Goal: Task Accomplishment & Management: Manage account settings

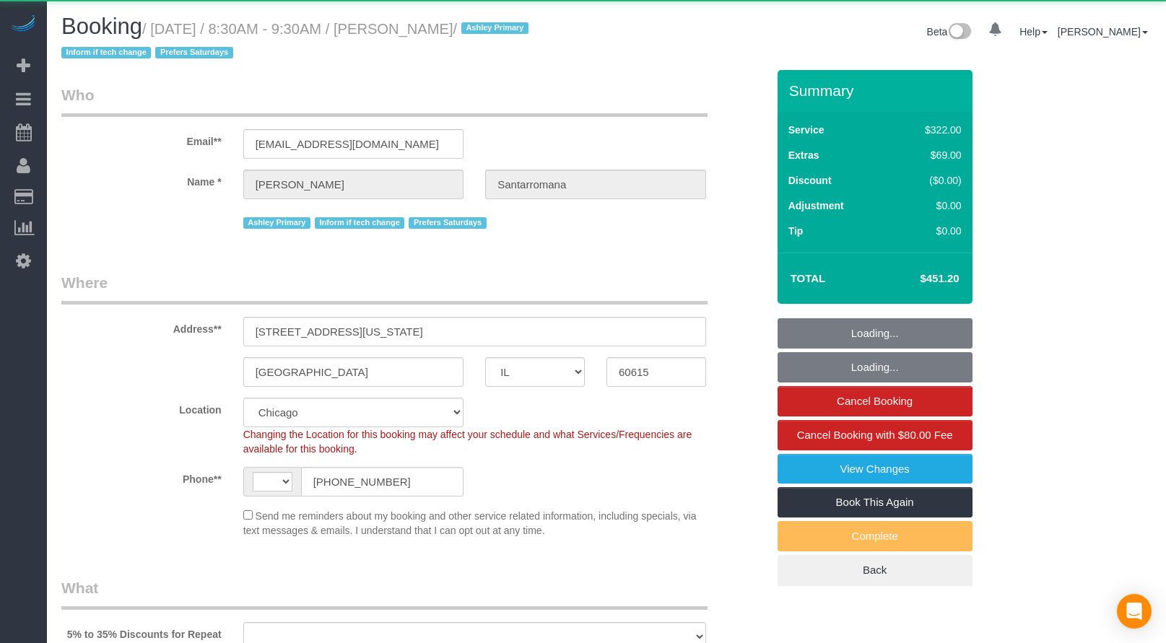
select select "IL"
select select "number:1"
select select "number:66"
select select "number:139"
select select "number:104"
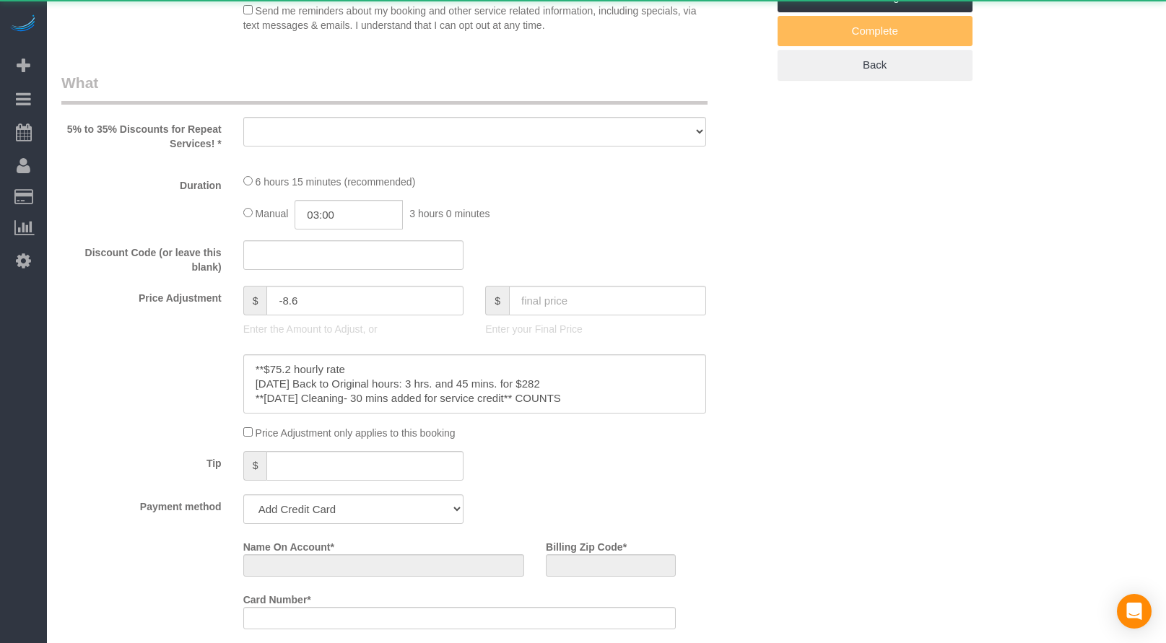
select select "string:[GEOGRAPHIC_DATA]"
select select "string:fspay-9108200b-782d-49f1-9198-15d4cfa69289"
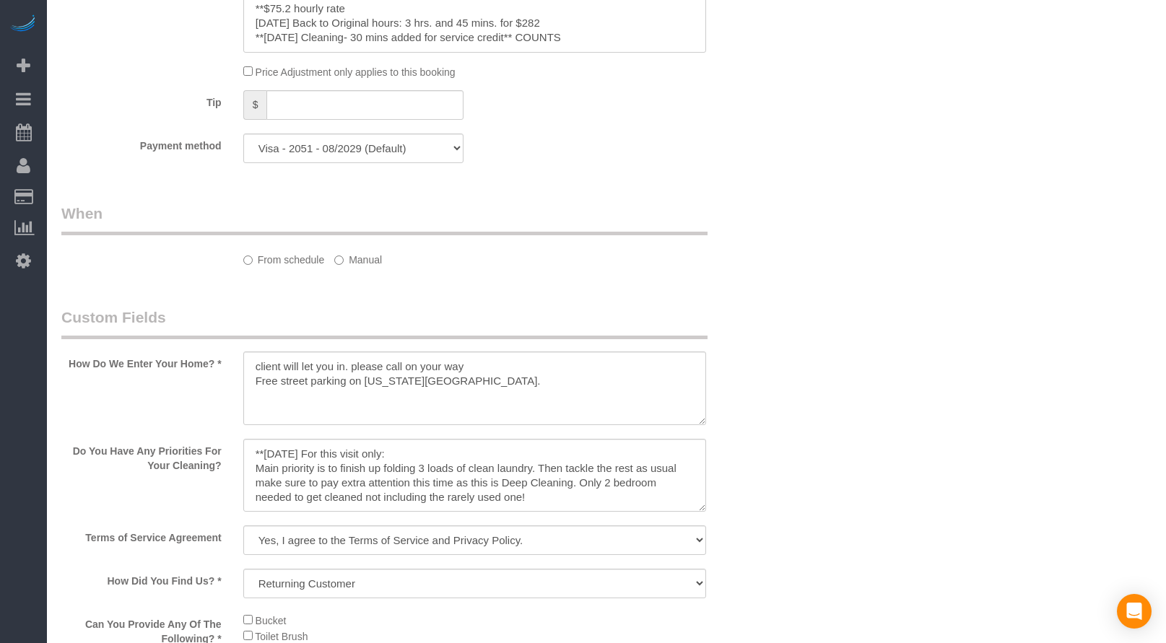
scroll to position [938, 0]
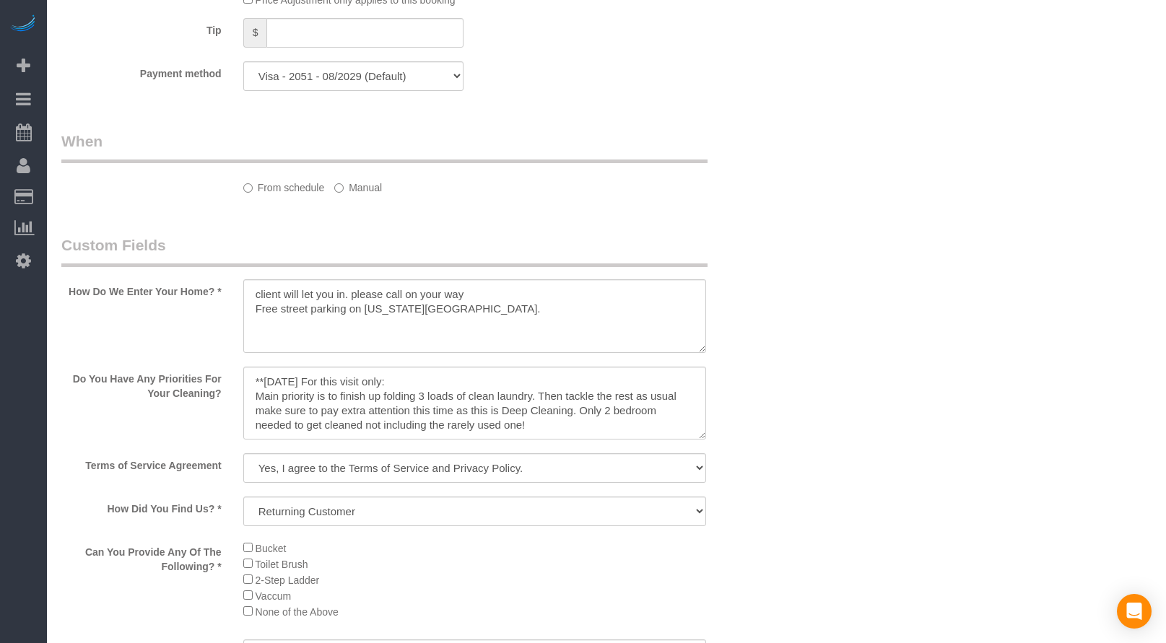
select select "object:1053"
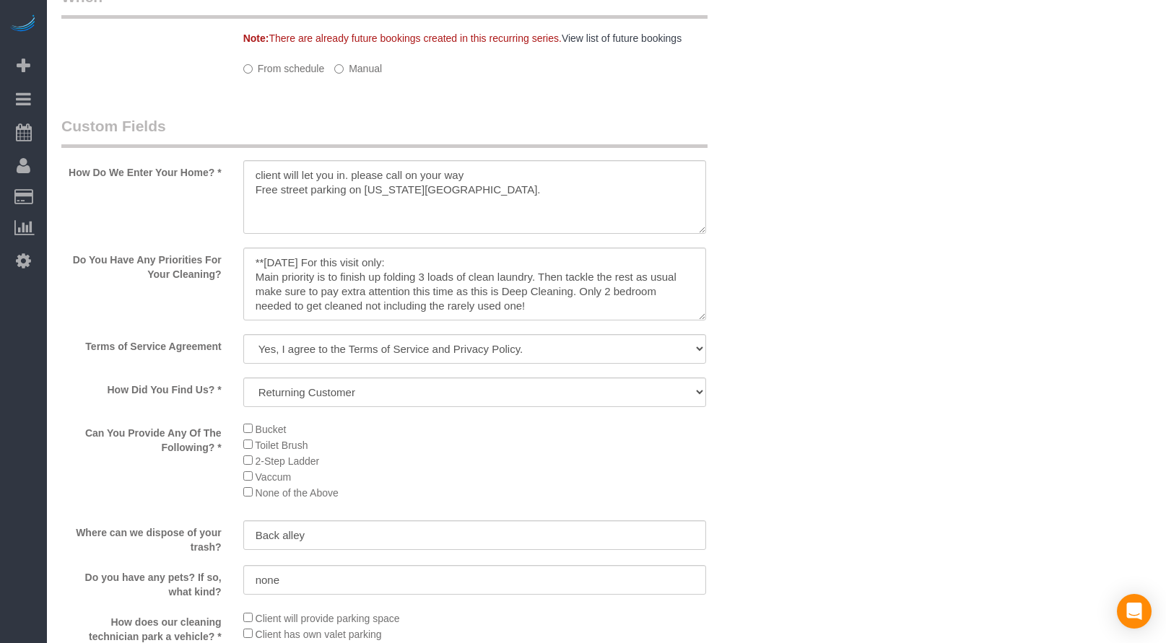
select select "513"
select select "2"
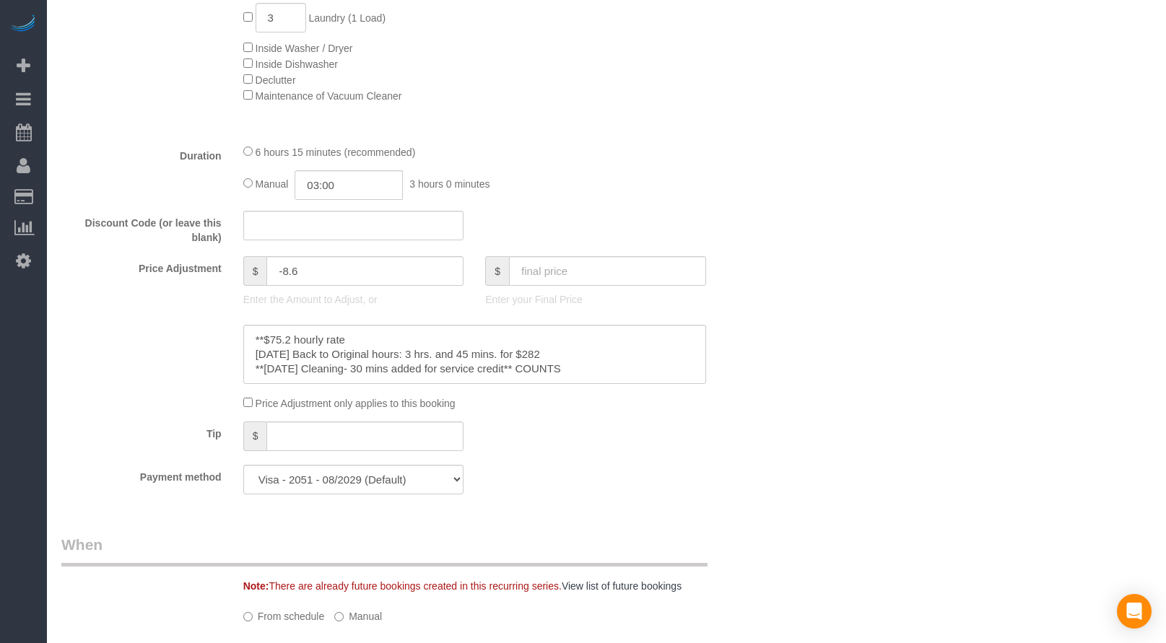
scroll to position [1630, 0]
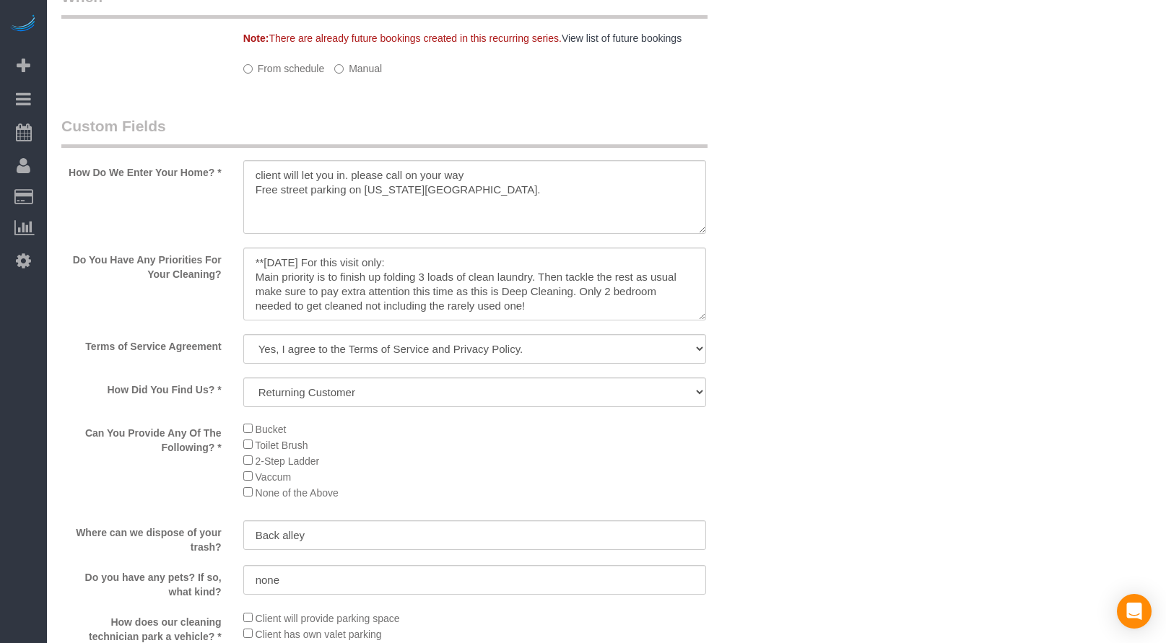
select select "object:1209"
select select "2"
drag, startPoint x: 699, startPoint y: 314, endPoint x: 702, endPoint y: 395, distance: 80.9
click at [702, 323] on textarea at bounding box center [474, 285] width 463 height 75
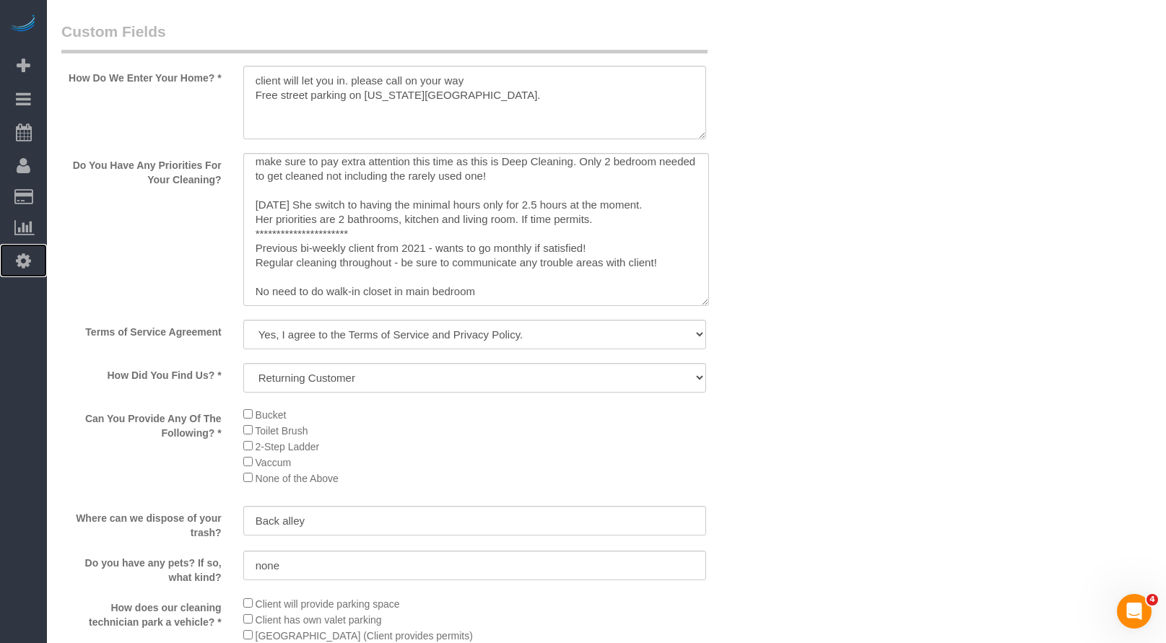
scroll to position [1919, 0]
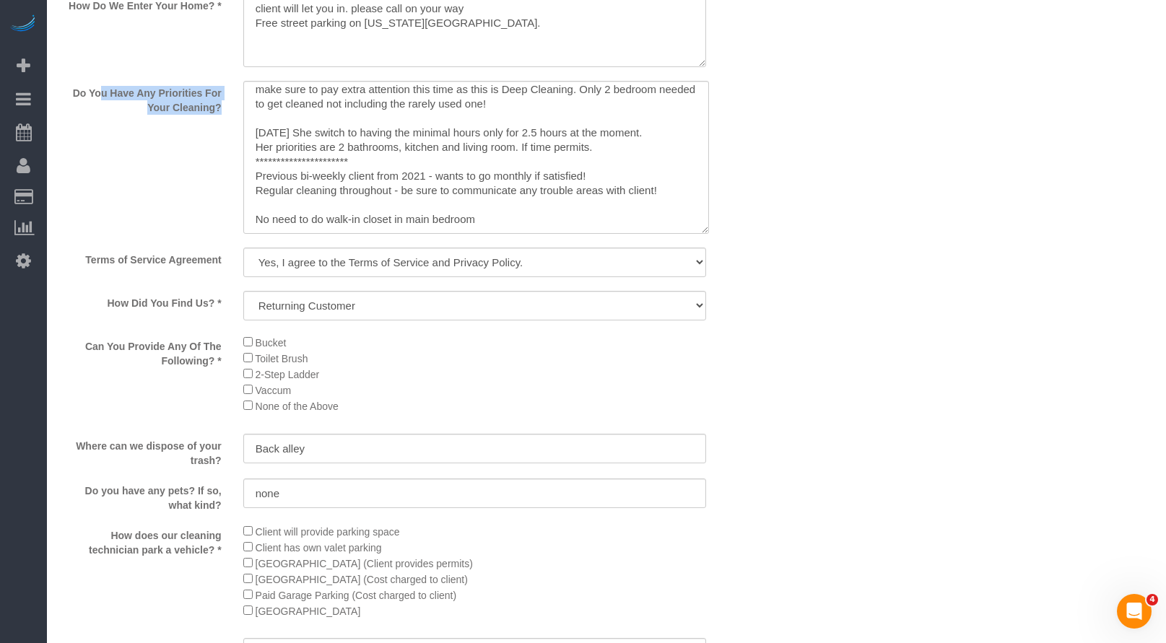
drag, startPoint x: 229, startPoint y: 129, endPoint x: 56, endPoint y: 101, distance: 175.5
click at [53, 102] on div "Do You Have Any Priorities For Your Cleaning?" at bounding box center [414, 159] width 727 height 156
copy div "Do You Have Any Priorities For Your Cleaning?"
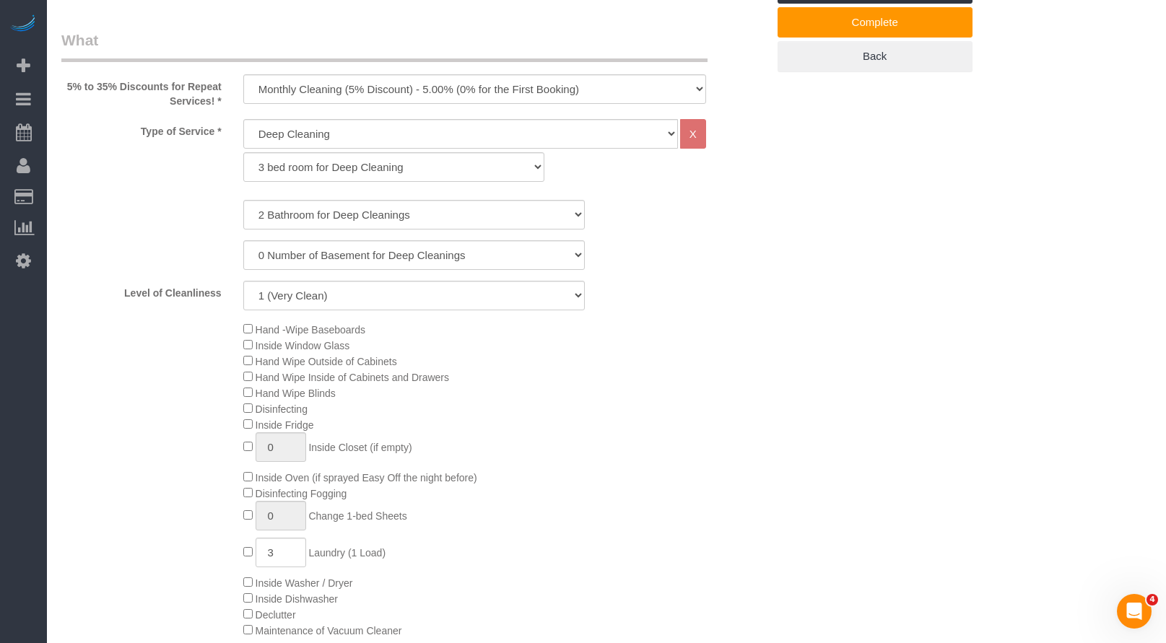
scroll to position [0, 0]
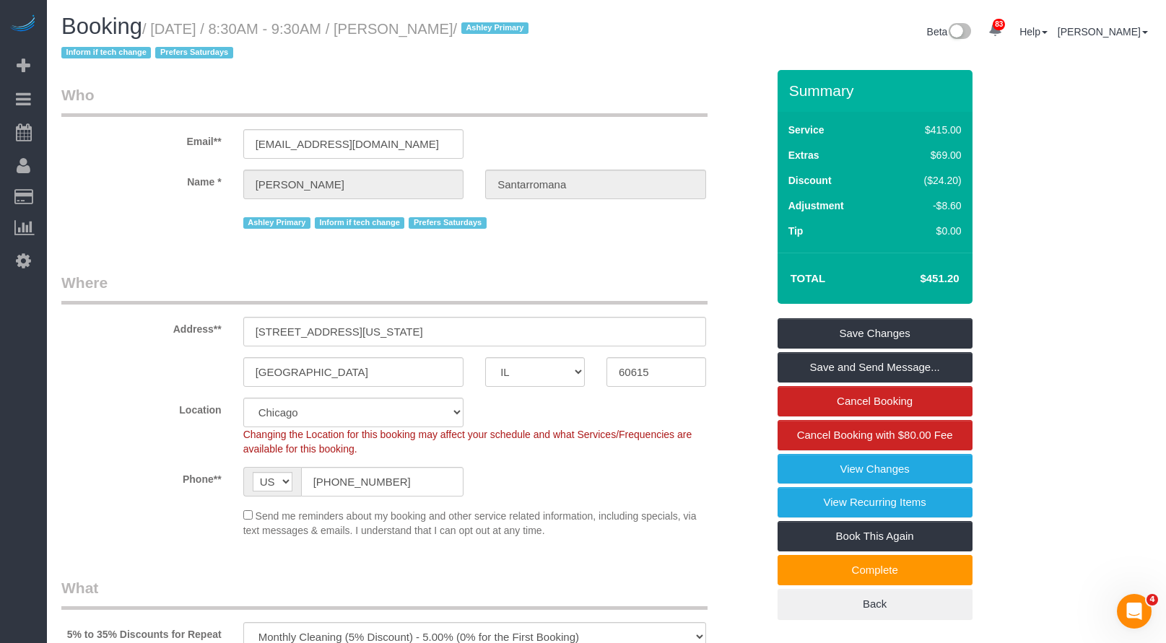
click at [625, 52] on div "Beta 83 Your Notifications You have 0 alerts × You have 1 to charge for [DATE] …" at bounding box center [884, 33] width 556 height 38
